Goal: Transaction & Acquisition: Purchase product/service

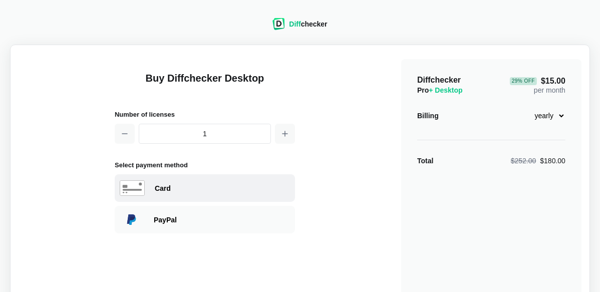
click at [159, 188] on div "Card" at bounding box center [222, 188] width 135 height 10
select select "United States"
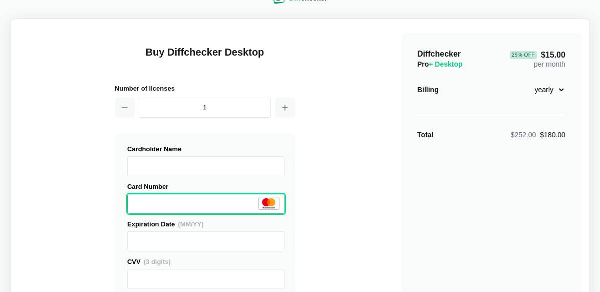
scroll to position [80, 0]
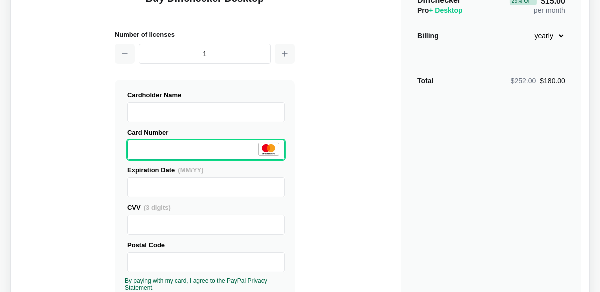
click at [180, 244] on div "Postal Code" at bounding box center [206, 245] width 158 height 11
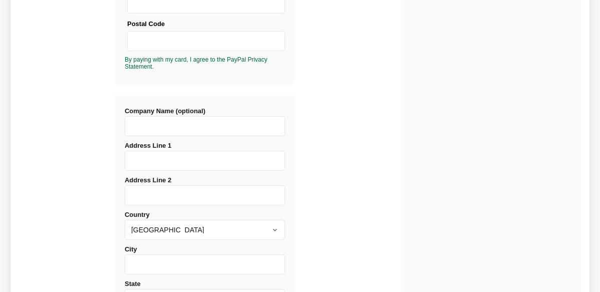
scroll to position [320, 0]
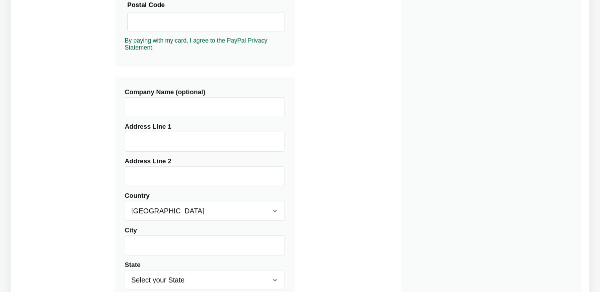
click at [147, 142] on input "Address Line 1" at bounding box center [205, 142] width 160 height 20
type input "6 WILTSHORE CT"
type input "ScanTexas"
type input "LUCAS"
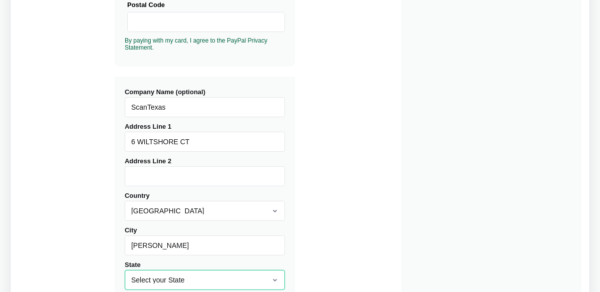
select select "TX"
type input "75002"
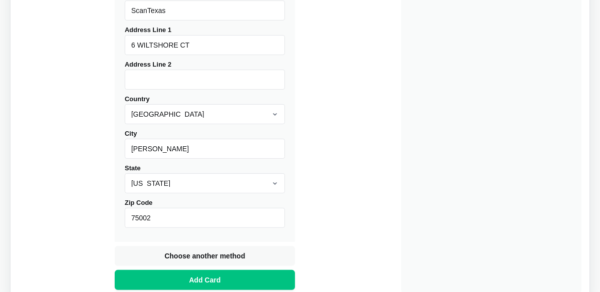
scroll to position [489, 0]
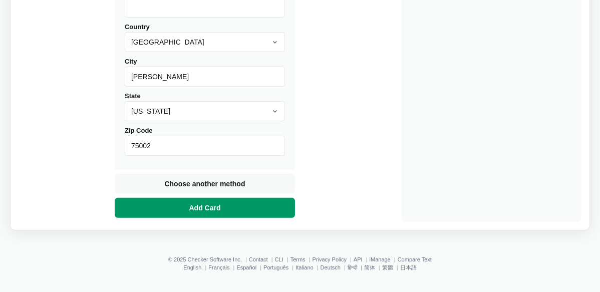
click at [205, 207] on span "Add Card" at bounding box center [205, 208] width 36 height 10
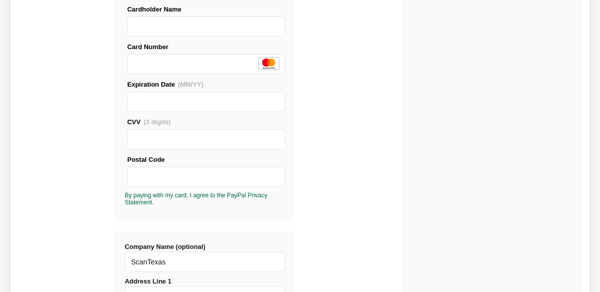
scroll to position [169, 0]
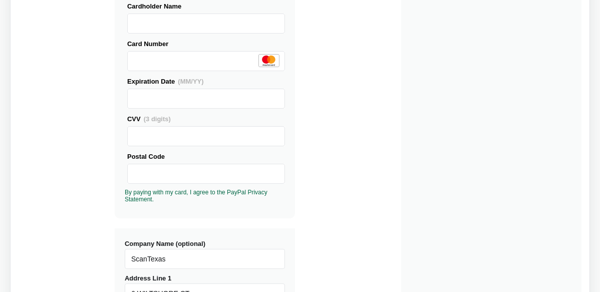
click at [184, 122] on div "CVV (3 digits)" at bounding box center [206, 119] width 158 height 11
click at [75, 159] on div "Buy Diffchecker Desktop Number of licenses 1 Visa MasterCard Union Pay American…" at bounding box center [300, 213] width 563 height 658
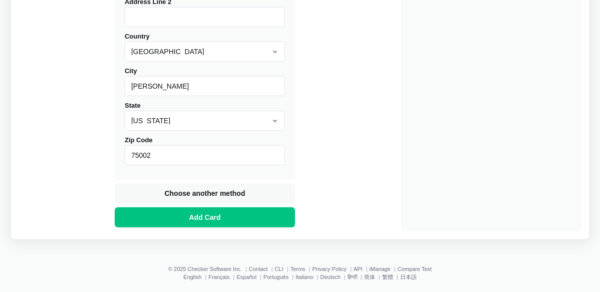
scroll to position [480, 0]
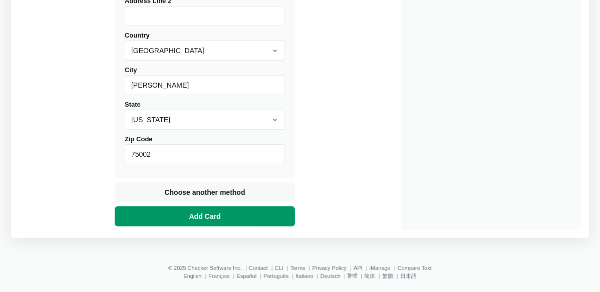
click at [216, 219] on span "Add Card" at bounding box center [205, 216] width 36 height 10
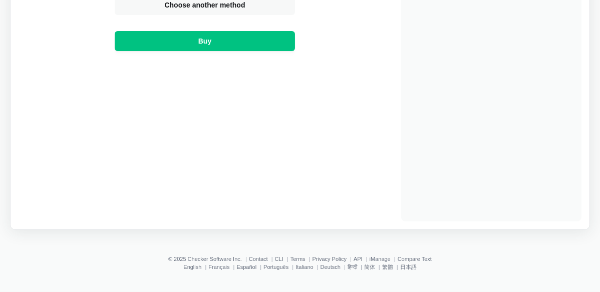
scroll to position [198, 0]
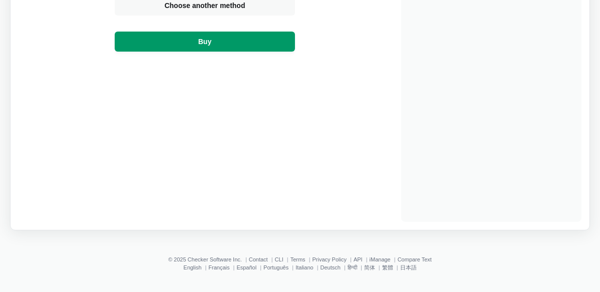
click at [159, 47] on button "Buy" at bounding box center [205, 42] width 180 height 20
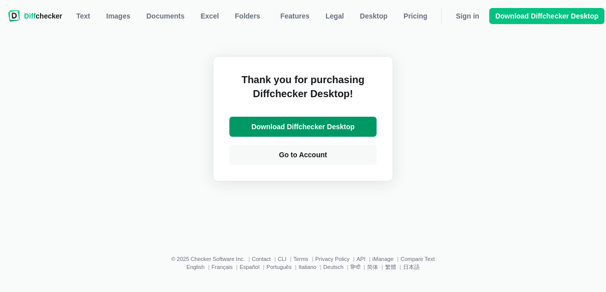
click at [309, 130] on span "Download Diffchecker Desktop" at bounding box center [302, 127] width 107 height 10
